Goal: Information Seeking & Learning: Check status

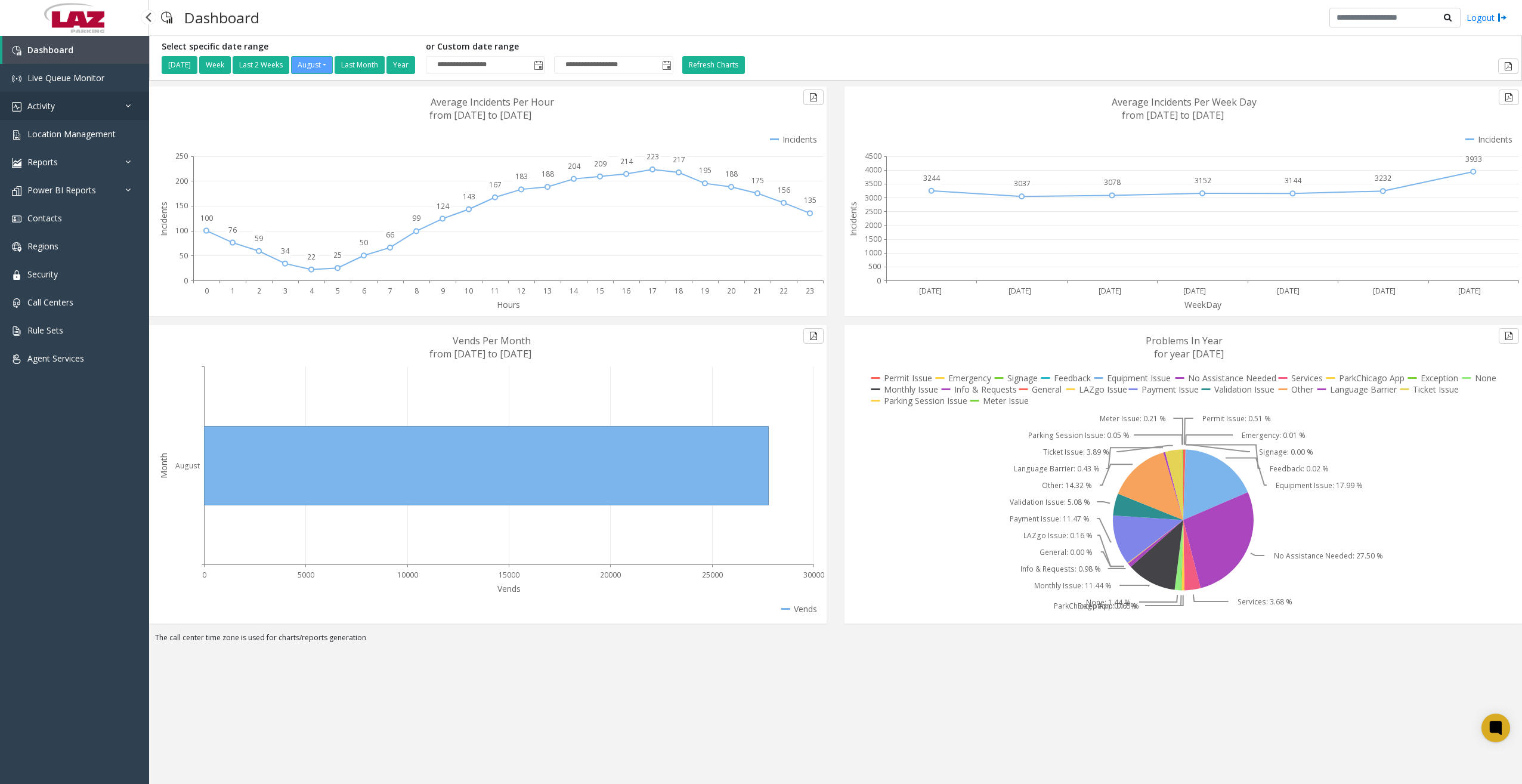
click at [94, 108] on link "Activity" at bounding box center [74, 106] width 149 height 28
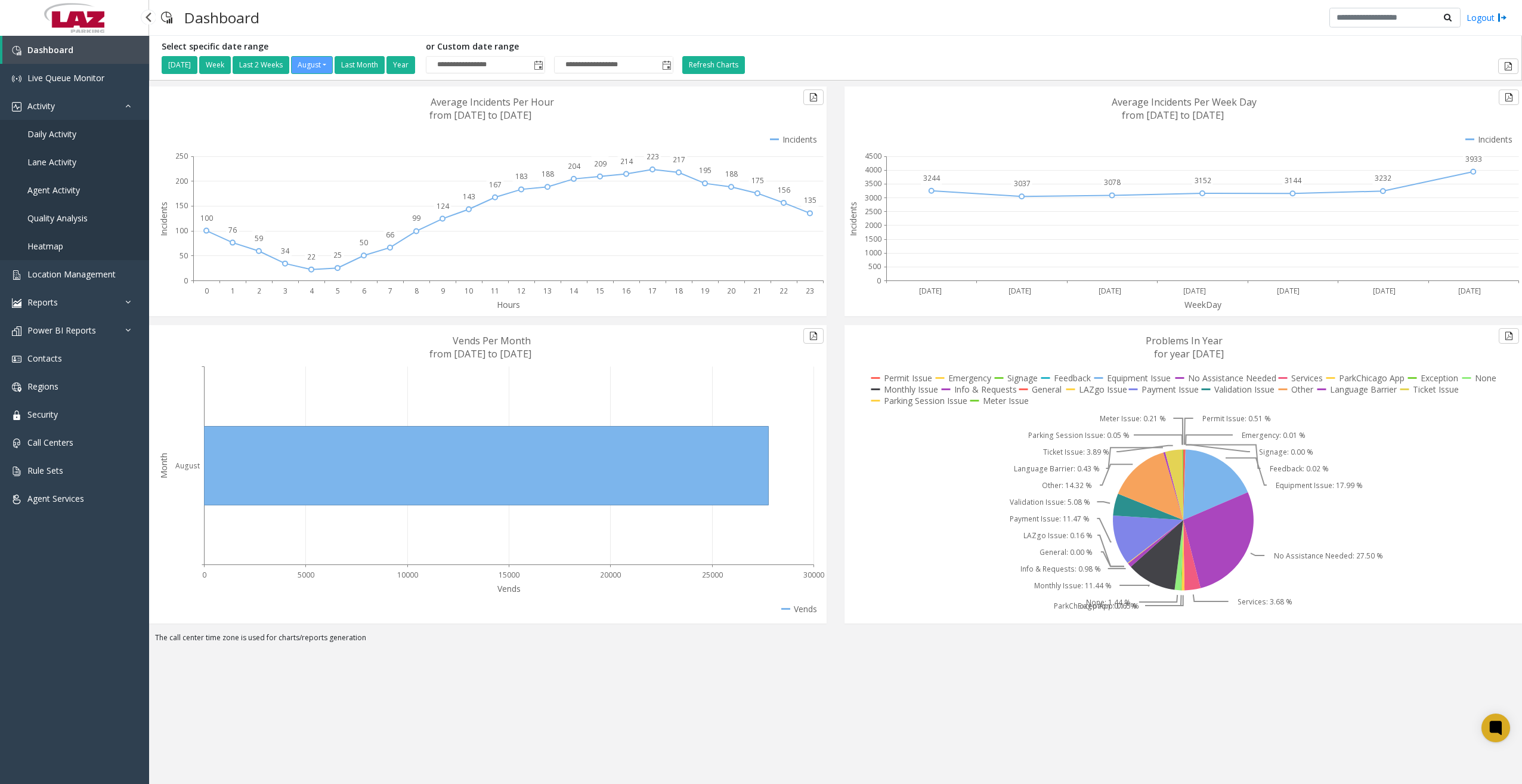
click at [77, 133] on link "Daily Activity" at bounding box center [74, 134] width 149 height 28
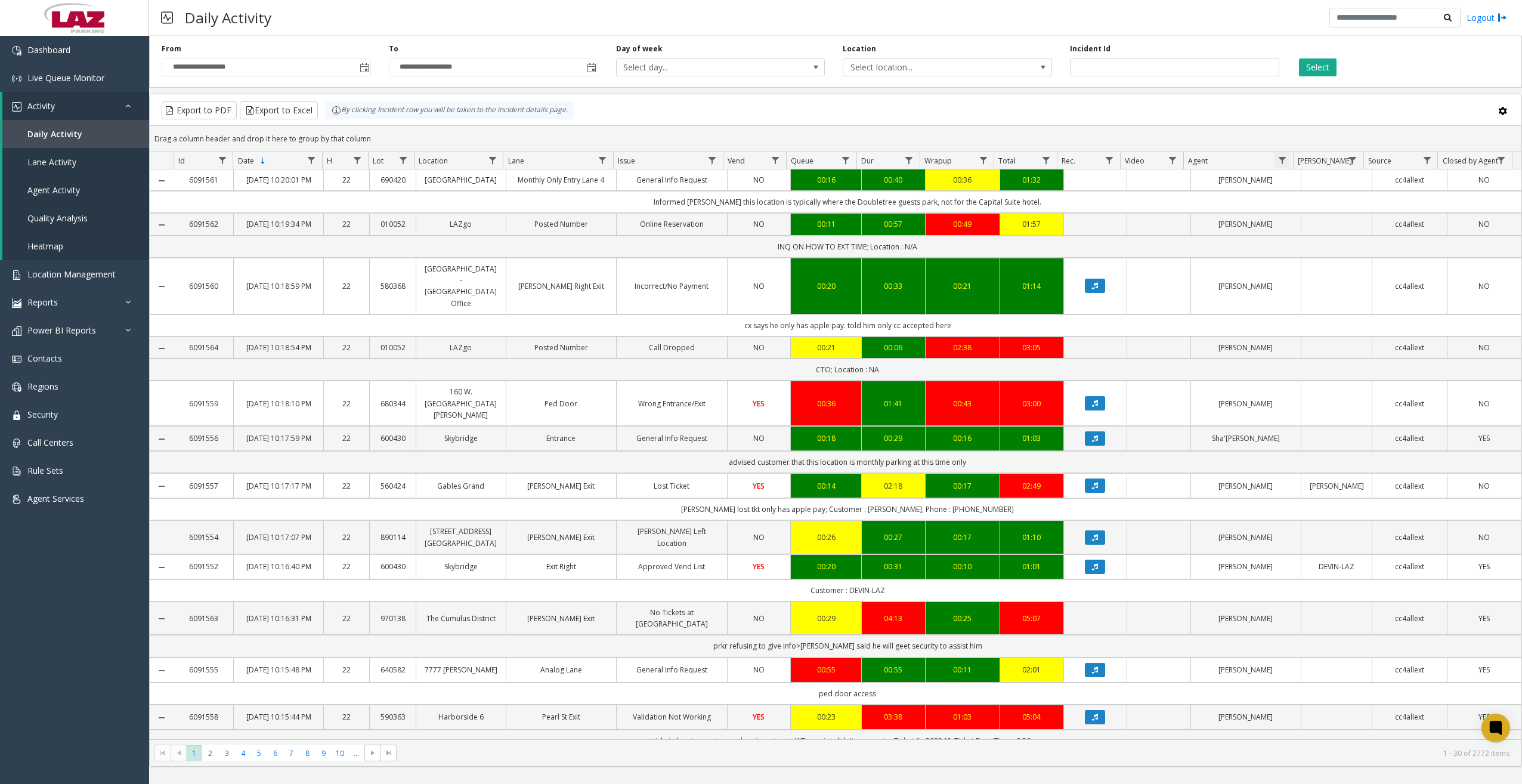
click at [1286, 162] on span "Data table" at bounding box center [1283, 160] width 10 height 10
click at [1316, 205] on input "Agent Filter" at bounding box center [1334, 212] width 102 height 21
type input "*******"
click at [1366, 327] on button "Filter" at bounding box center [1360, 322] width 49 height 26
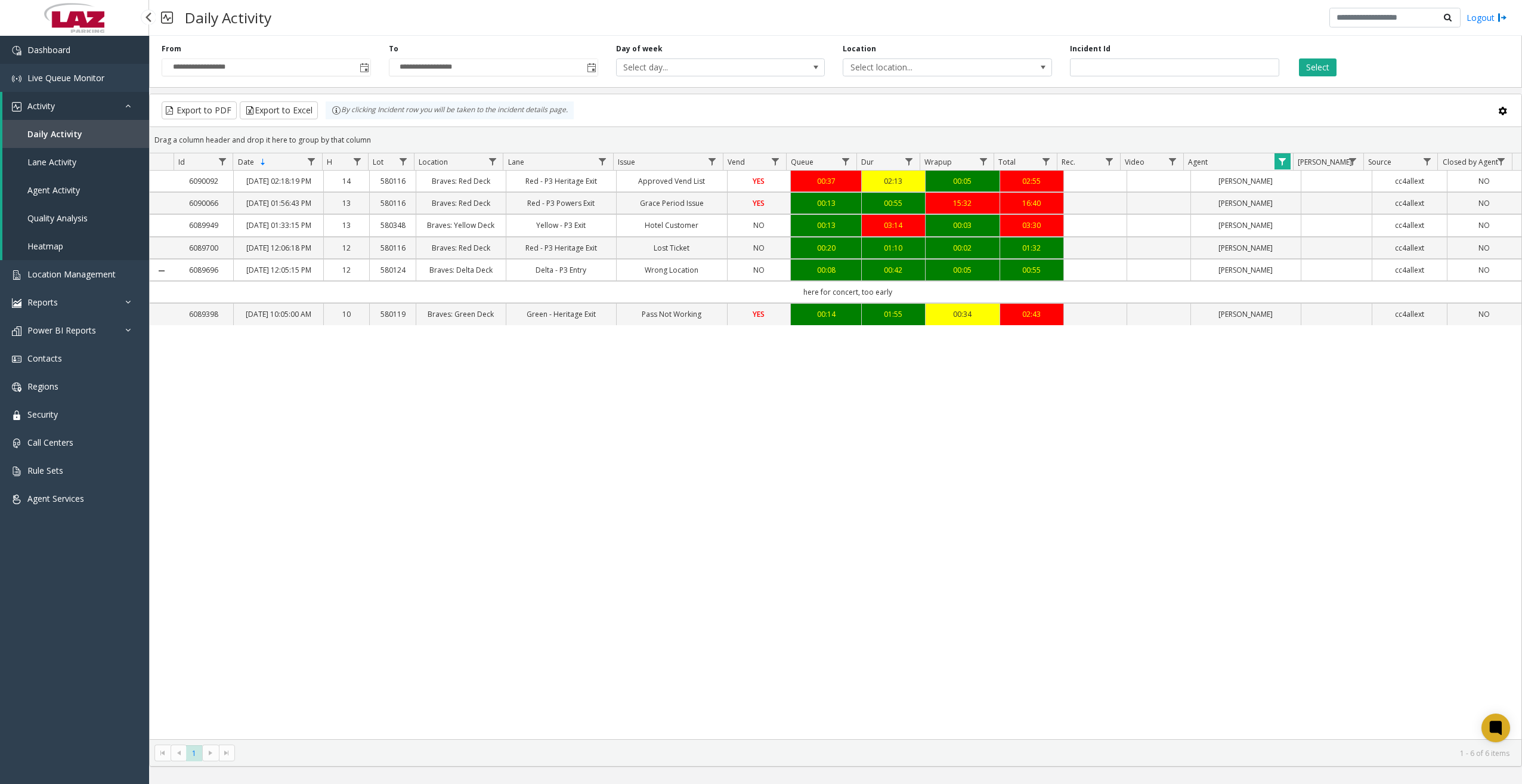
click at [86, 48] on link "Dashboard" at bounding box center [74, 50] width 149 height 28
